Goal: Check status

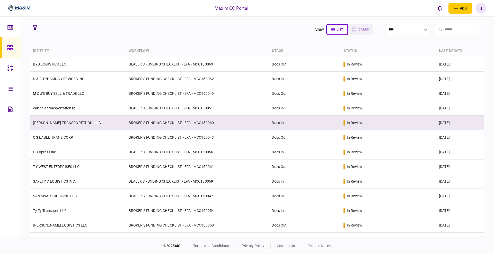
click at [50, 120] on td "[PERSON_NAME] TRANSPORTATION, LLC" at bounding box center [77, 123] width 95 height 15
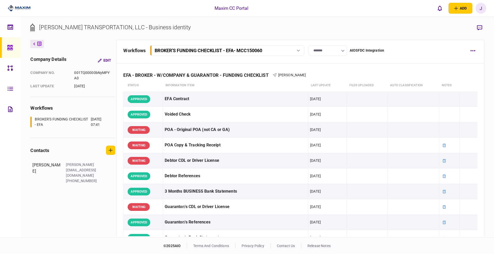
click at [285, 52] on div "BROKER'S FUNDING CHECKLIST - EFA - MCC150060" at bounding box center [221, 50] width 133 height 5
click at [475, 53] on button "button" at bounding box center [472, 50] width 9 height 9
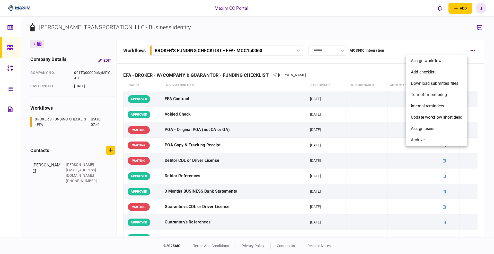
click at [359, 34] on div at bounding box center [247, 127] width 494 height 254
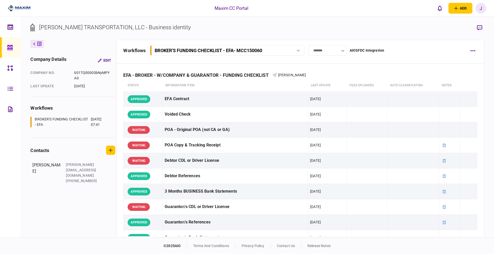
click at [398, 54] on div "workflows BROKER'S FUNDING CHECKLIST - EFA - MCC150060 BROKER'S FUNDING CHECKLI…" at bounding box center [294, 50] width 342 height 11
click at [10, 47] on icon at bounding box center [9, 47] width 5 height 5
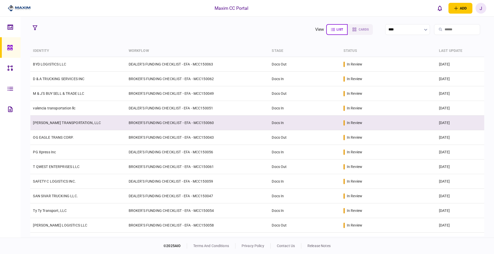
click at [82, 121] on link "[PERSON_NAME] TRANSPORTATION, LLC" at bounding box center [67, 123] width 68 height 4
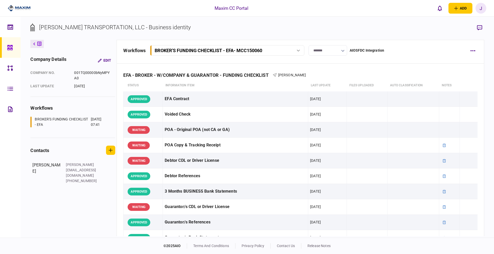
click at [331, 52] on input "*******" at bounding box center [327, 50] width 39 height 11
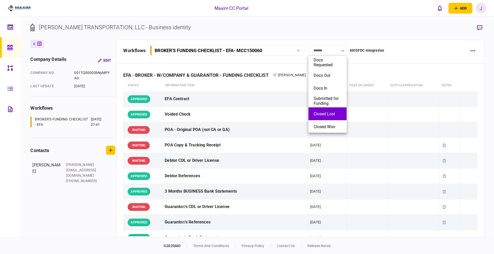
click at [325, 114] on button "Closed Lost" at bounding box center [327, 114] width 28 height 5
type input "**********"
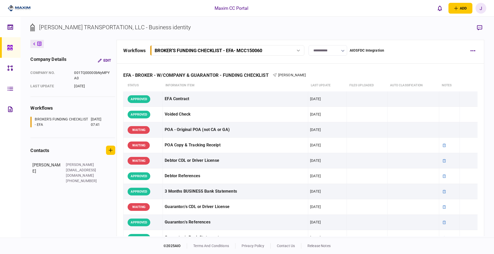
click at [6, 43] on link at bounding box center [10, 47] width 21 height 21
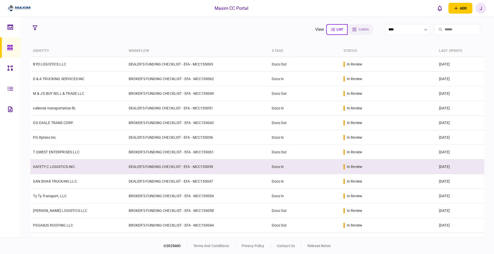
click at [58, 169] on td "SAFETY C LOGISTICS INC." at bounding box center [77, 167] width 95 height 15
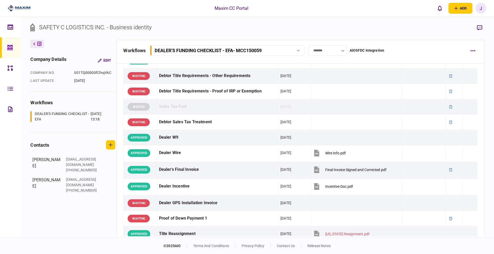
scroll to position [418, 0]
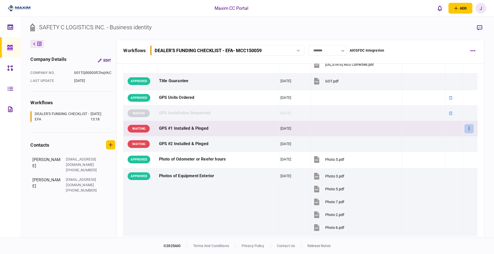
click at [467, 131] on button "button" at bounding box center [468, 128] width 9 height 9
